Goal: Information Seeking & Learning: Learn about a topic

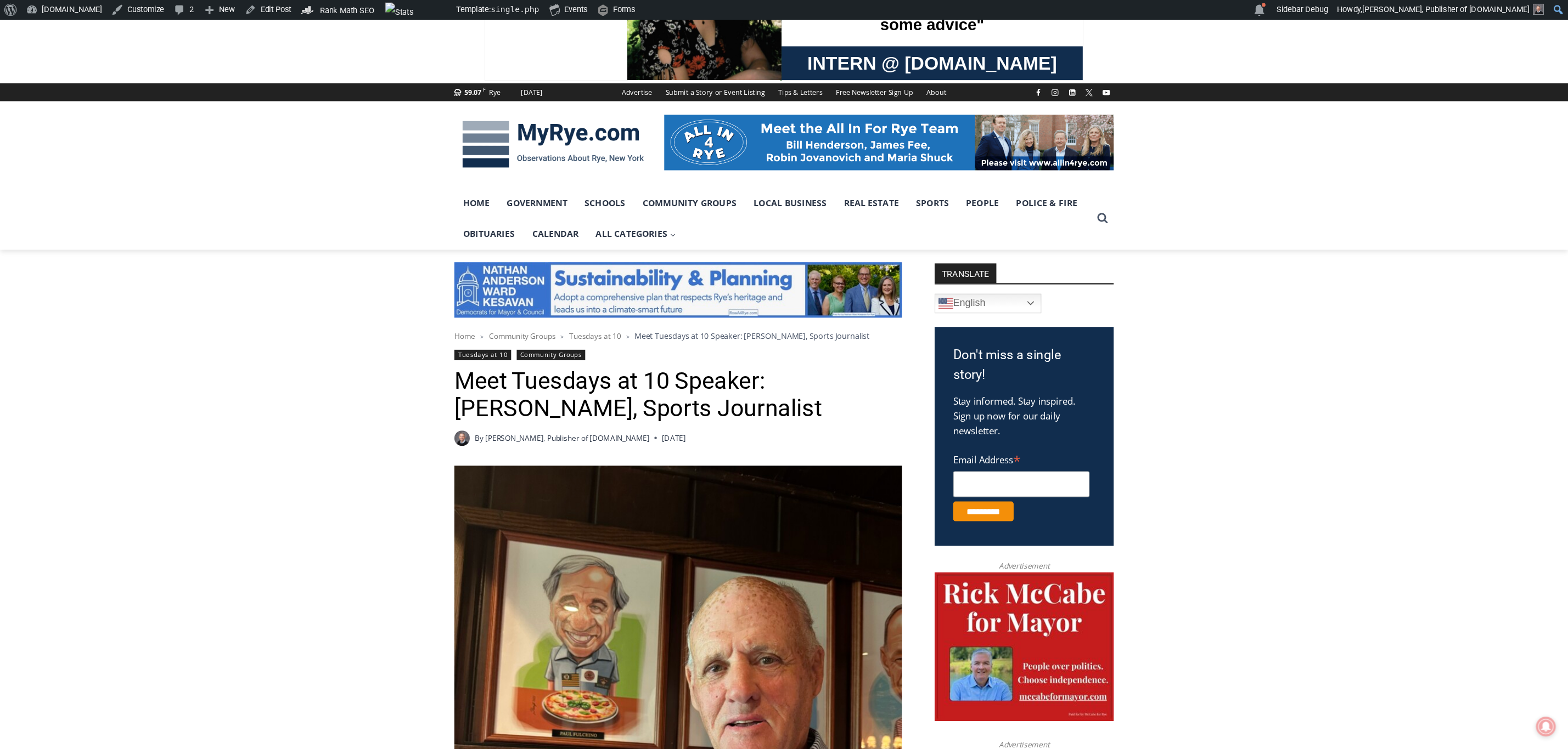
scroll to position [89, 0]
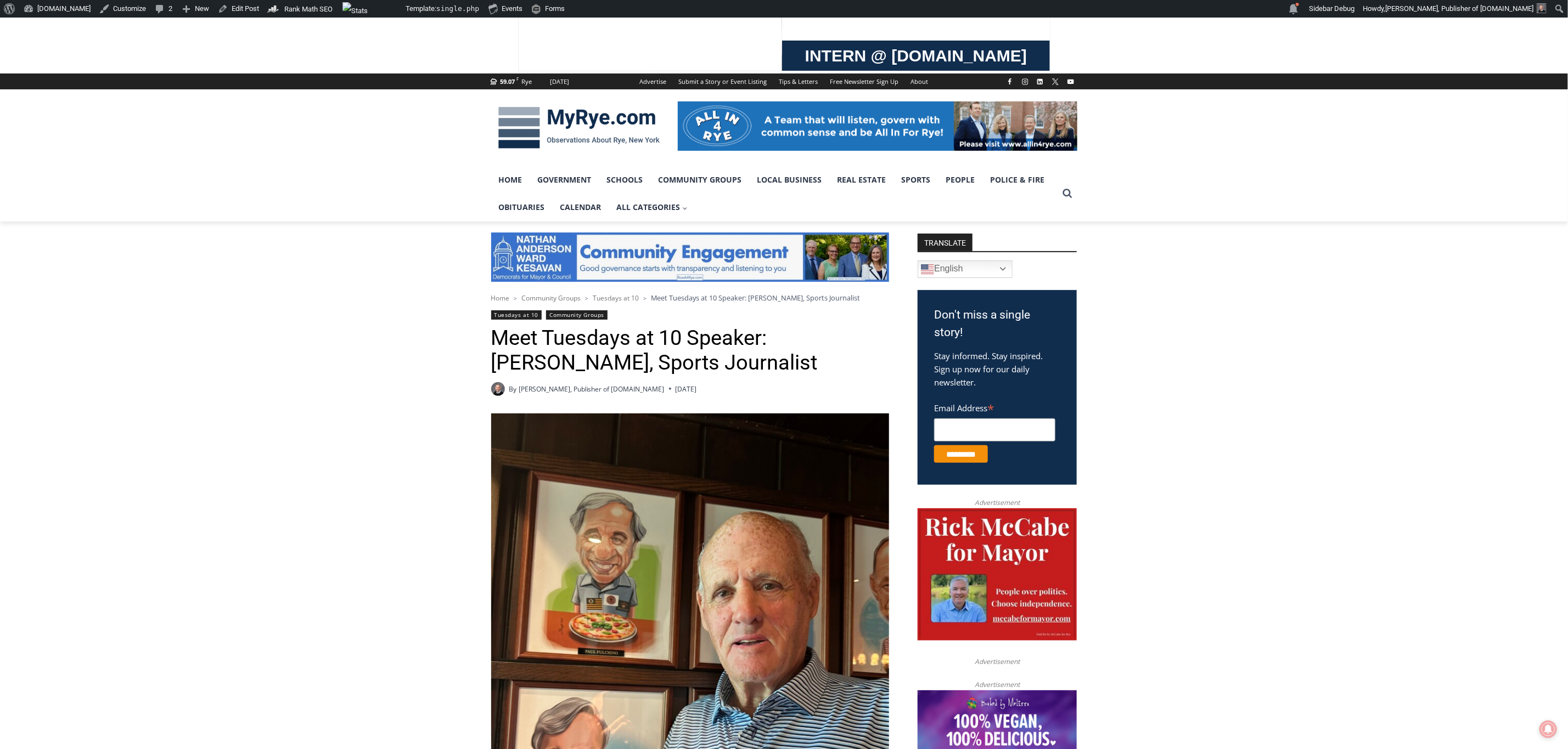
drag, startPoint x: 1382, startPoint y: 0, endPoint x: 1303, endPoint y: 683, distance: 687.6
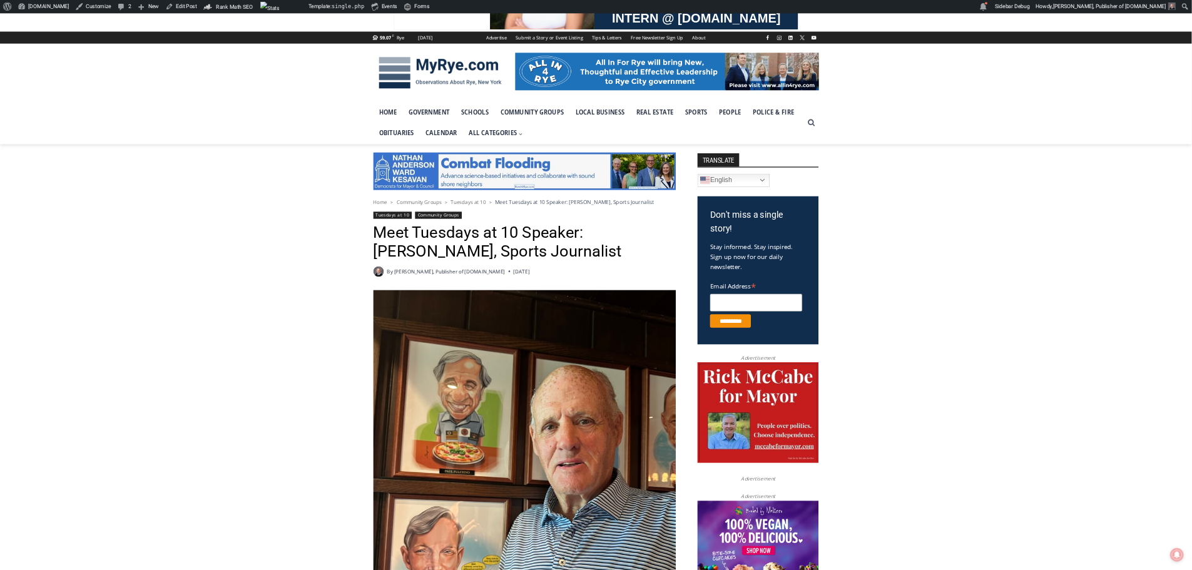
scroll to position [138, 0]
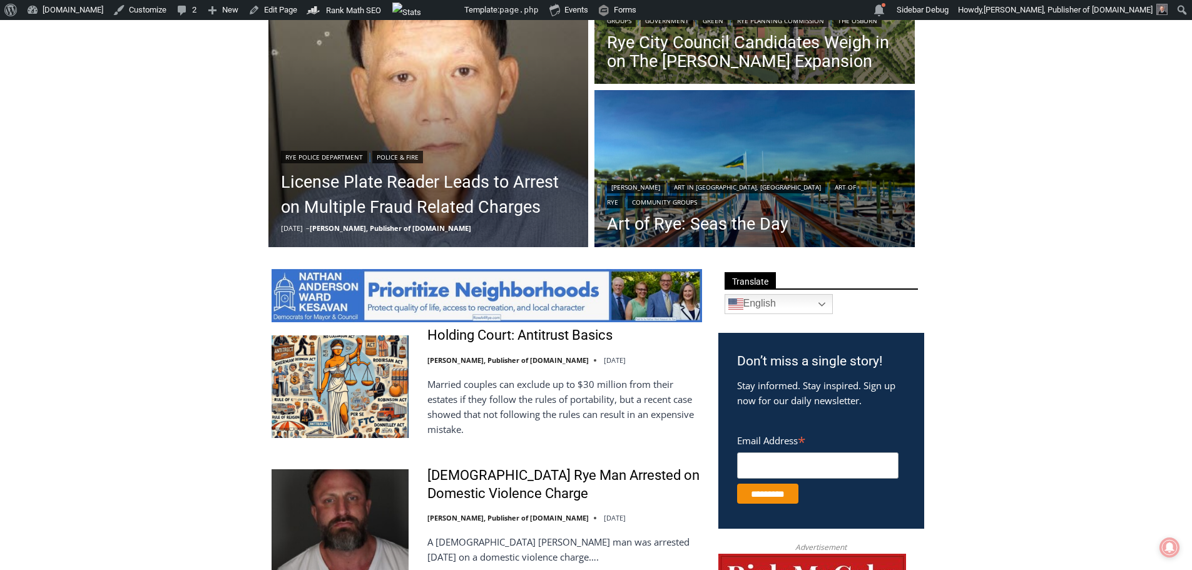
scroll to position [500, 0]
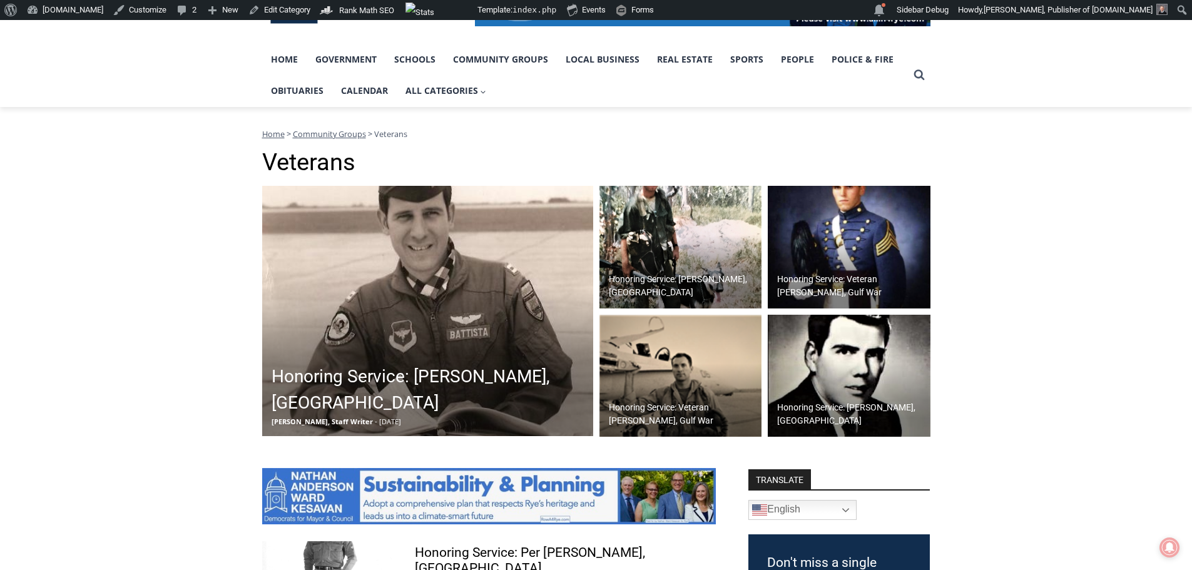
scroll to position [250, 0]
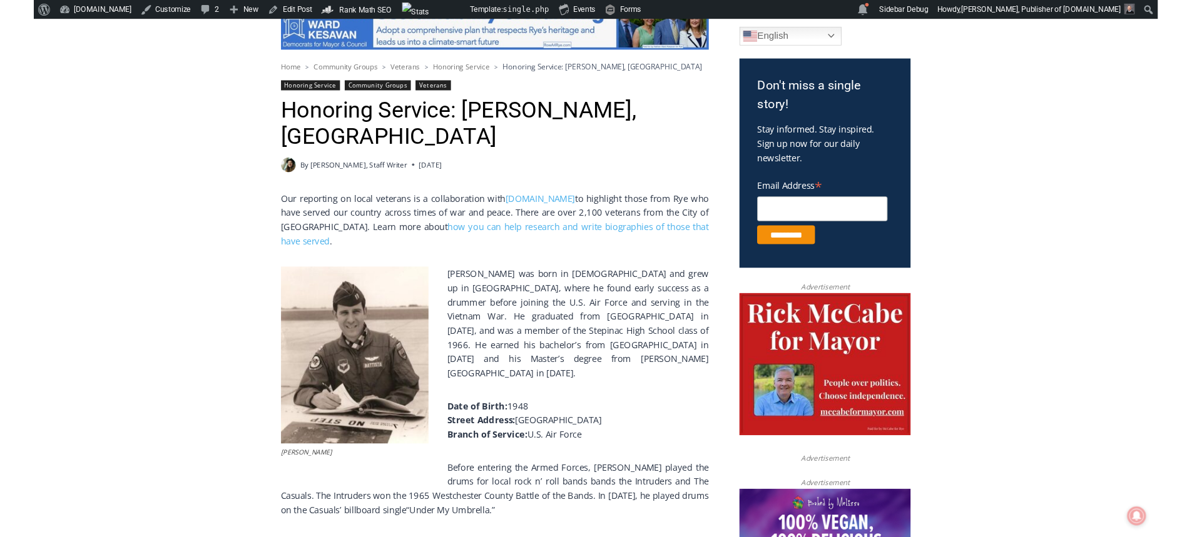
scroll to position [375, 0]
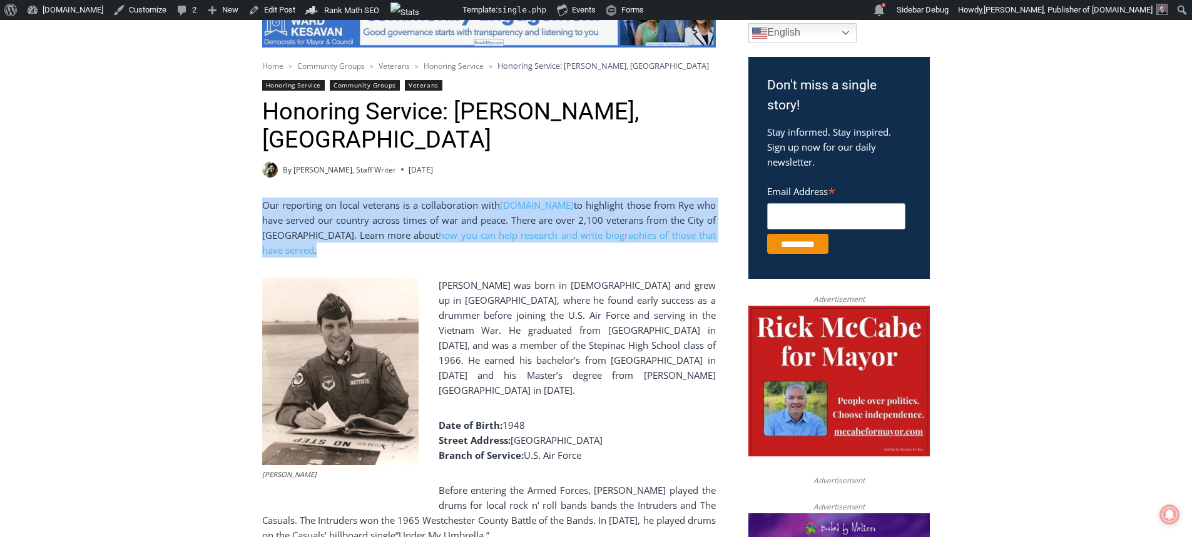
drag, startPoint x: 261, startPoint y: 205, endPoint x: 707, endPoint y: 231, distance: 446.2
click at [707, 231] on p "Our reporting on local veterans is a collaboration with RyeVets.org to highligh…" at bounding box center [489, 228] width 454 height 60
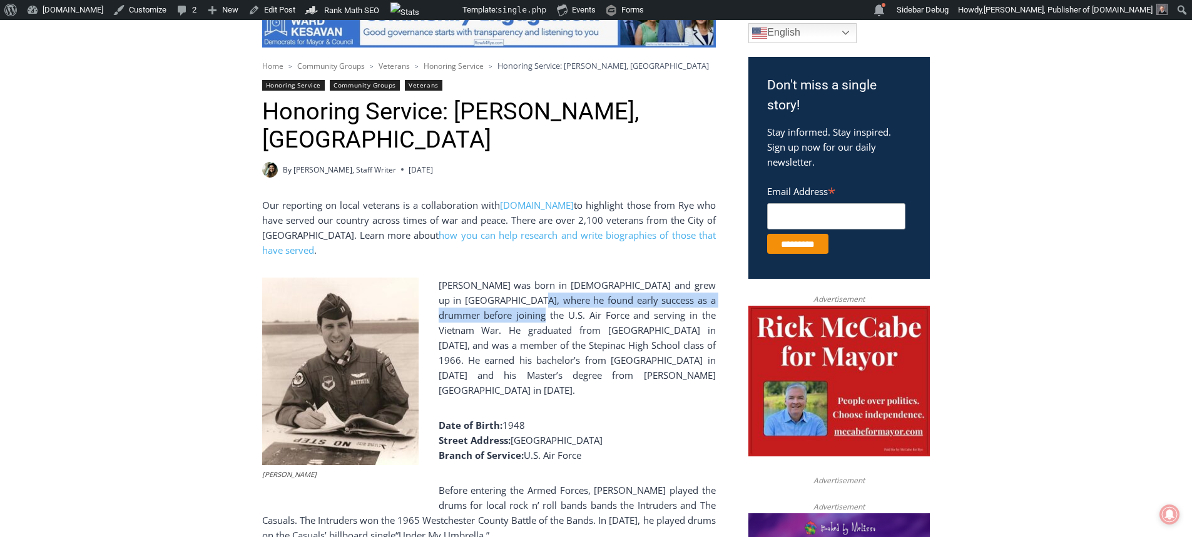
click at [512, 292] on p "Tom Battista was born in 1948 and grew up in Rye, where he found early success …" at bounding box center [489, 338] width 454 height 120
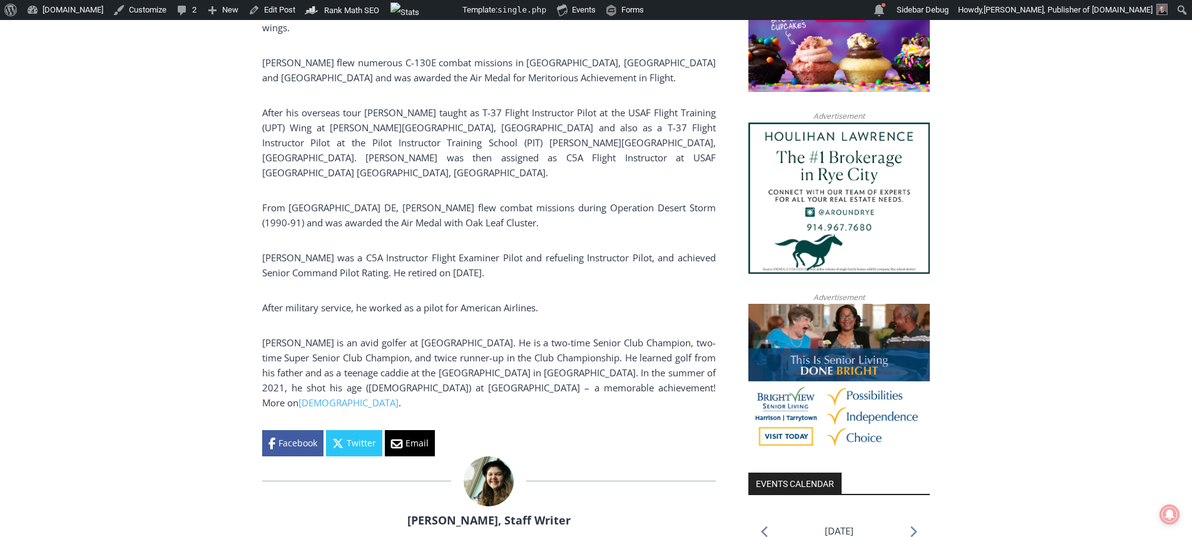
scroll to position [1001, 0]
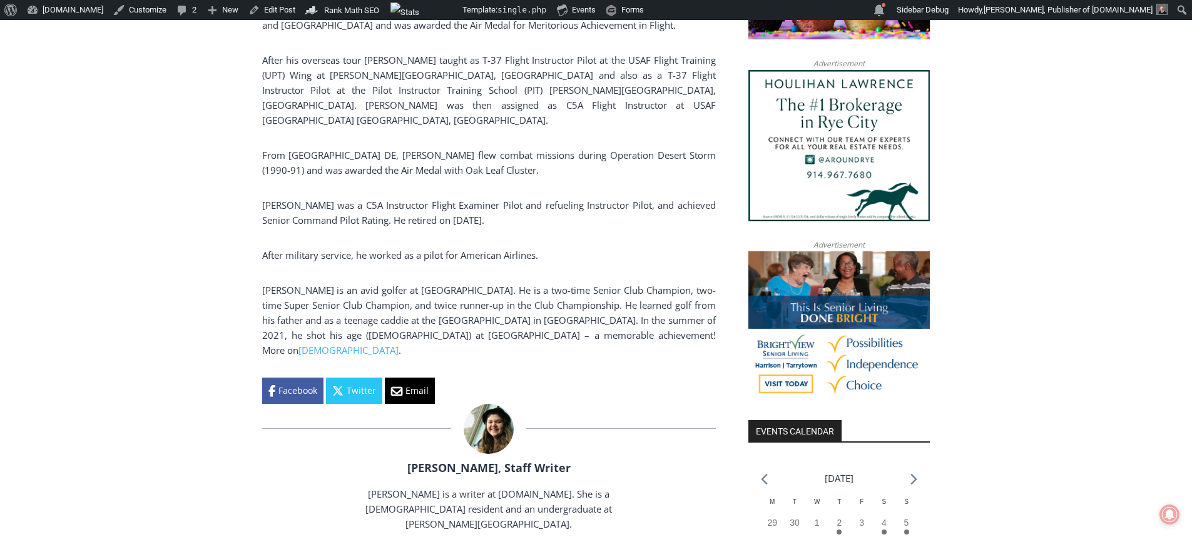
click at [452, 284] on span "Battista is an avid golfer at Rye Golf Club. He is a two-time Senior Club Champ…" at bounding box center [489, 320] width 454 height 73
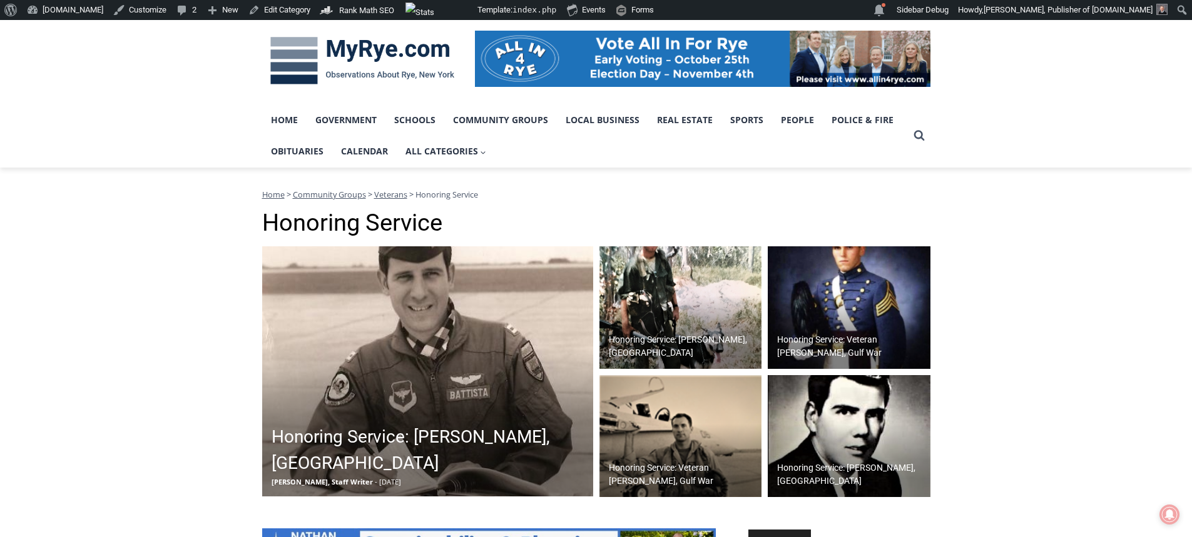
scroll to position [188, 0]
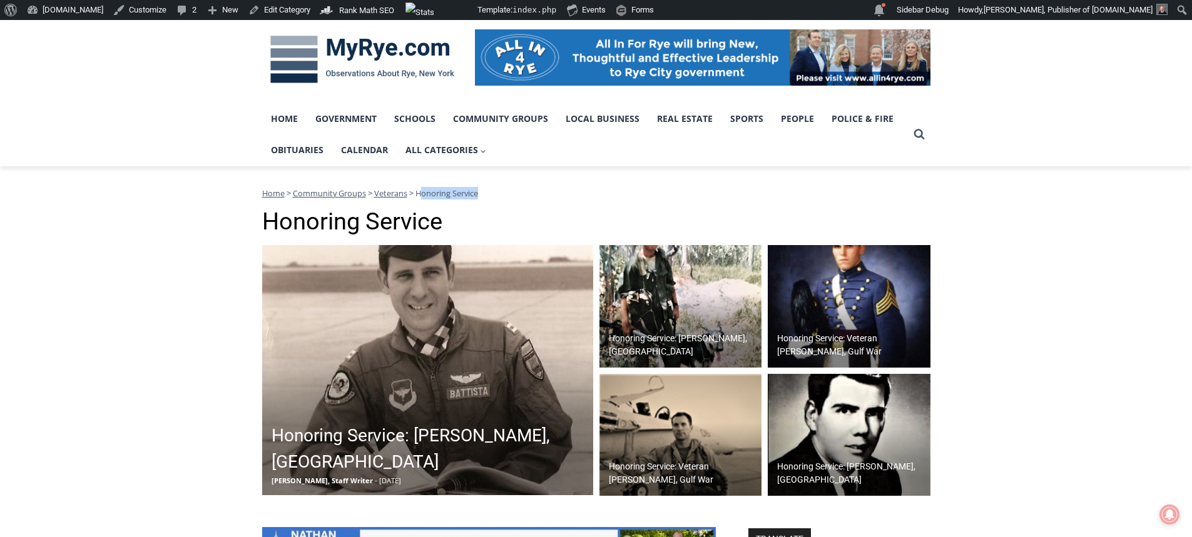
drag, startPoint x: 418, startPoint y: 191, endPoint x: 492, endPoint y: 193, distance: 73.8
click at [492, 193] on div "Home > Community Groups > Veterans > Honoring Service" at bounding box center [596, 193] width 668 height 13
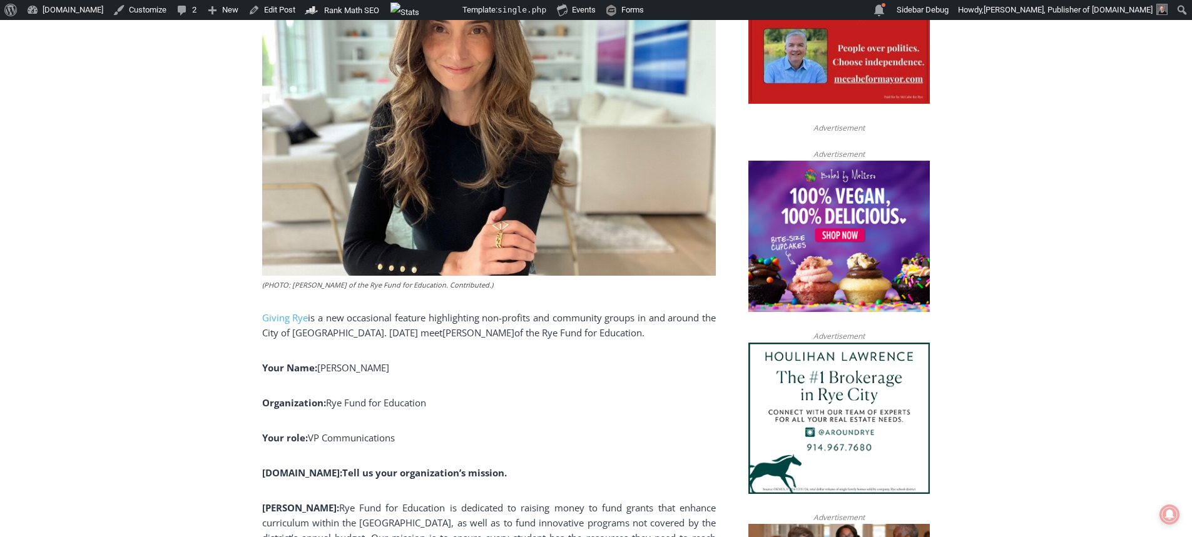
scroll to position [739, 0]
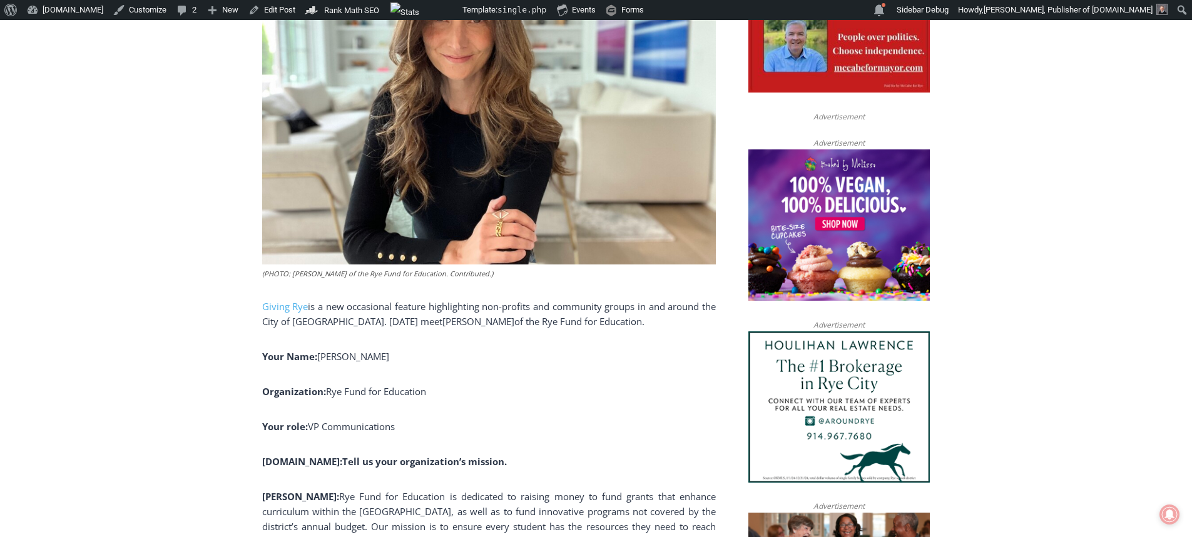
click at [584, 319] on p "Giving Rye is a new occasional feature highlighting non-profits and community g…" at bounding box center [489, 314] width 454 height 30
drag, startPoint x: 603, startPoint y: 323, endPoint x: 268, endPoint y: 305, distance: 335.1
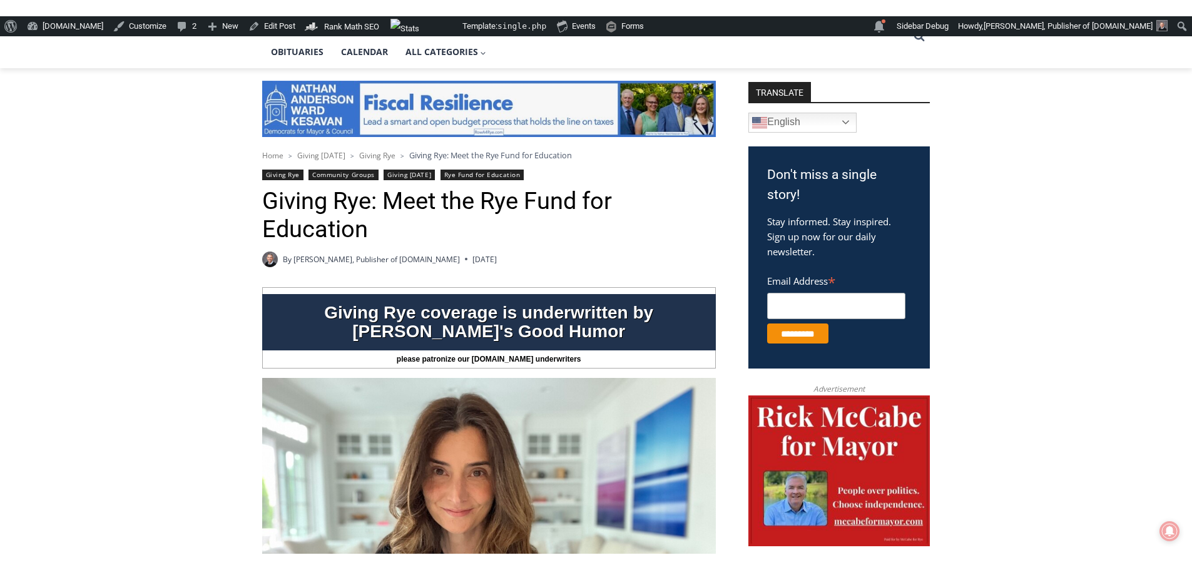
scroll to position [30, 0]
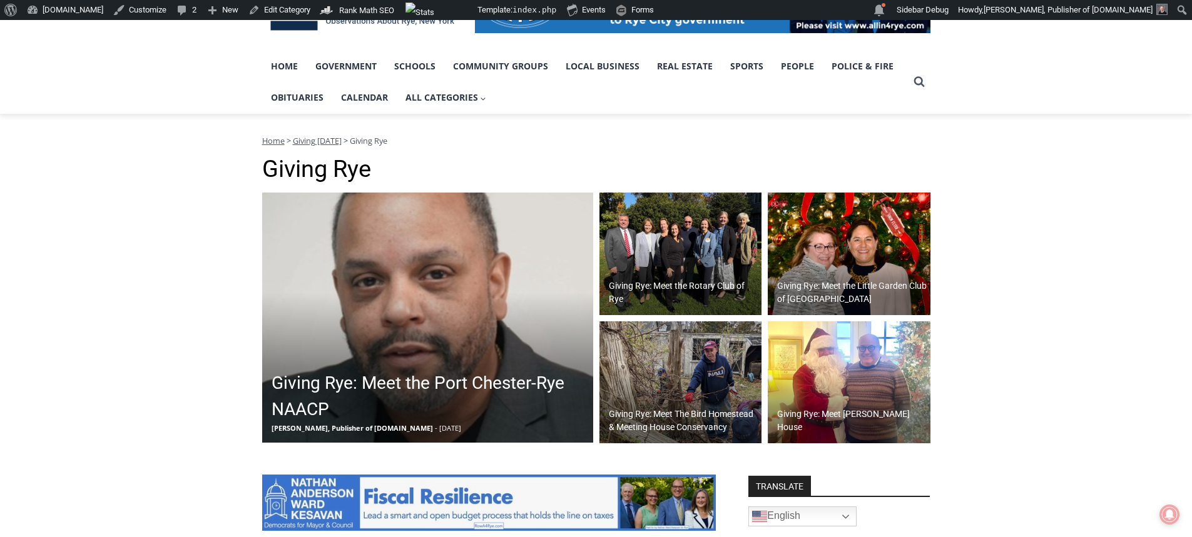
scroll to position [250, 0]
